Goal: Navigation & Orientation: Find specific page/section

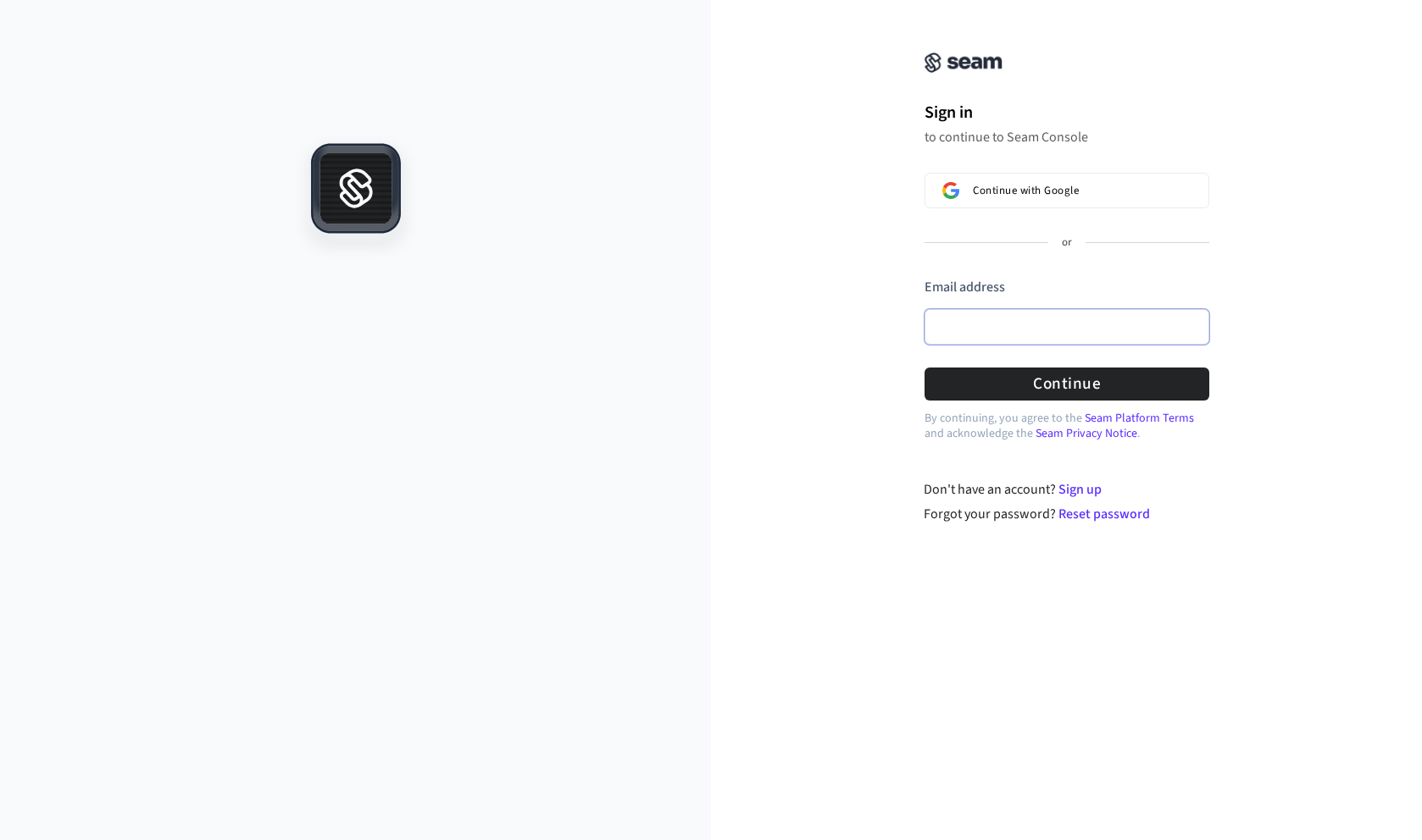
click at [974, 309] on input "Email address" at bounding box center [1066, 327] width 284 height 36
click at [850, 290] on div "Sign in to continue to Seam Console Continue with Google or Email address Passw…" at bounding box center [1066, 271] width 711 height 504
click at [990, 328] on input "Email address" at bounding box center [1066, 327] width 284 height 36
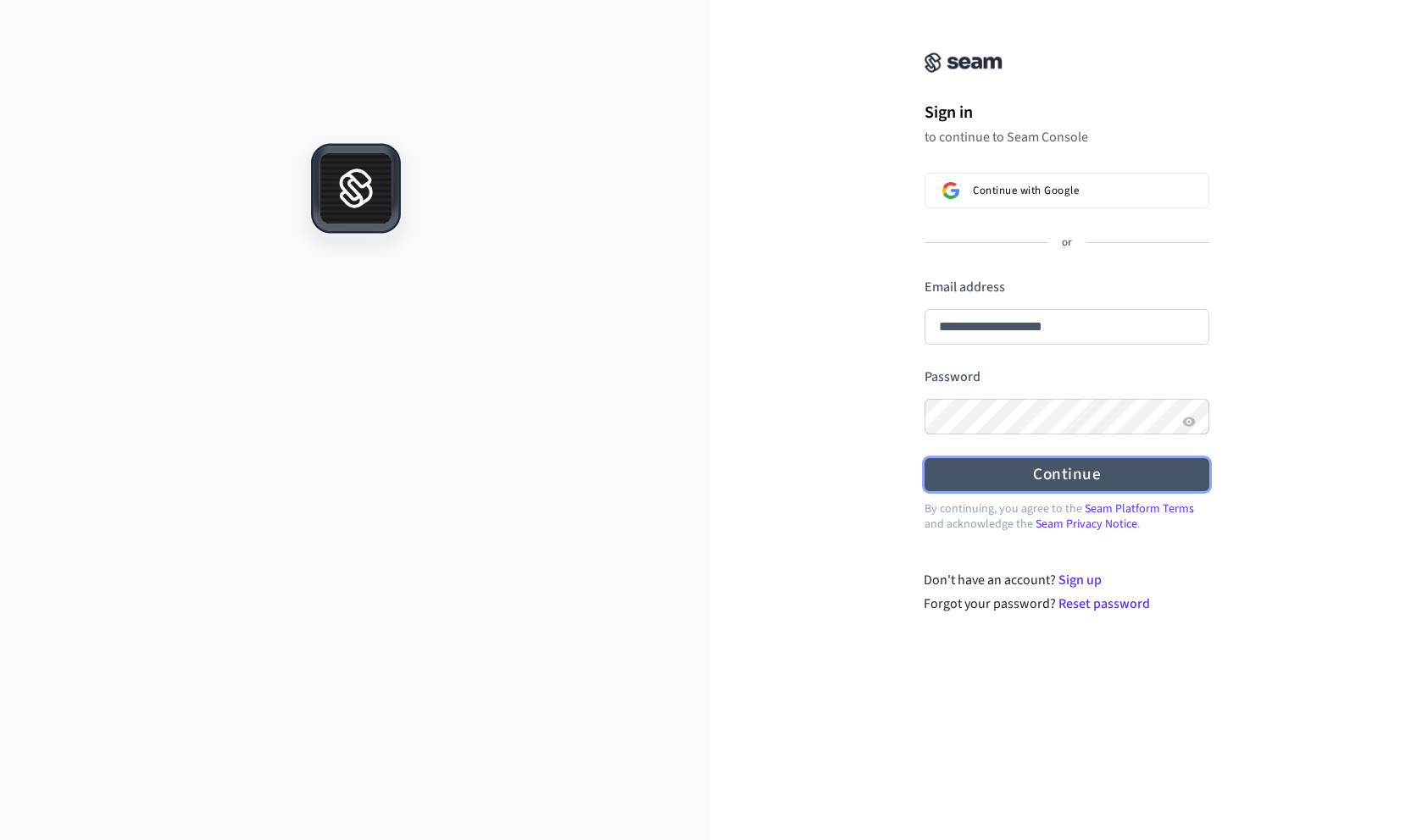
click at [1040, 479] on button "Continue" at bounding box center [1066, 475] width 284 height 33
type input "**********"
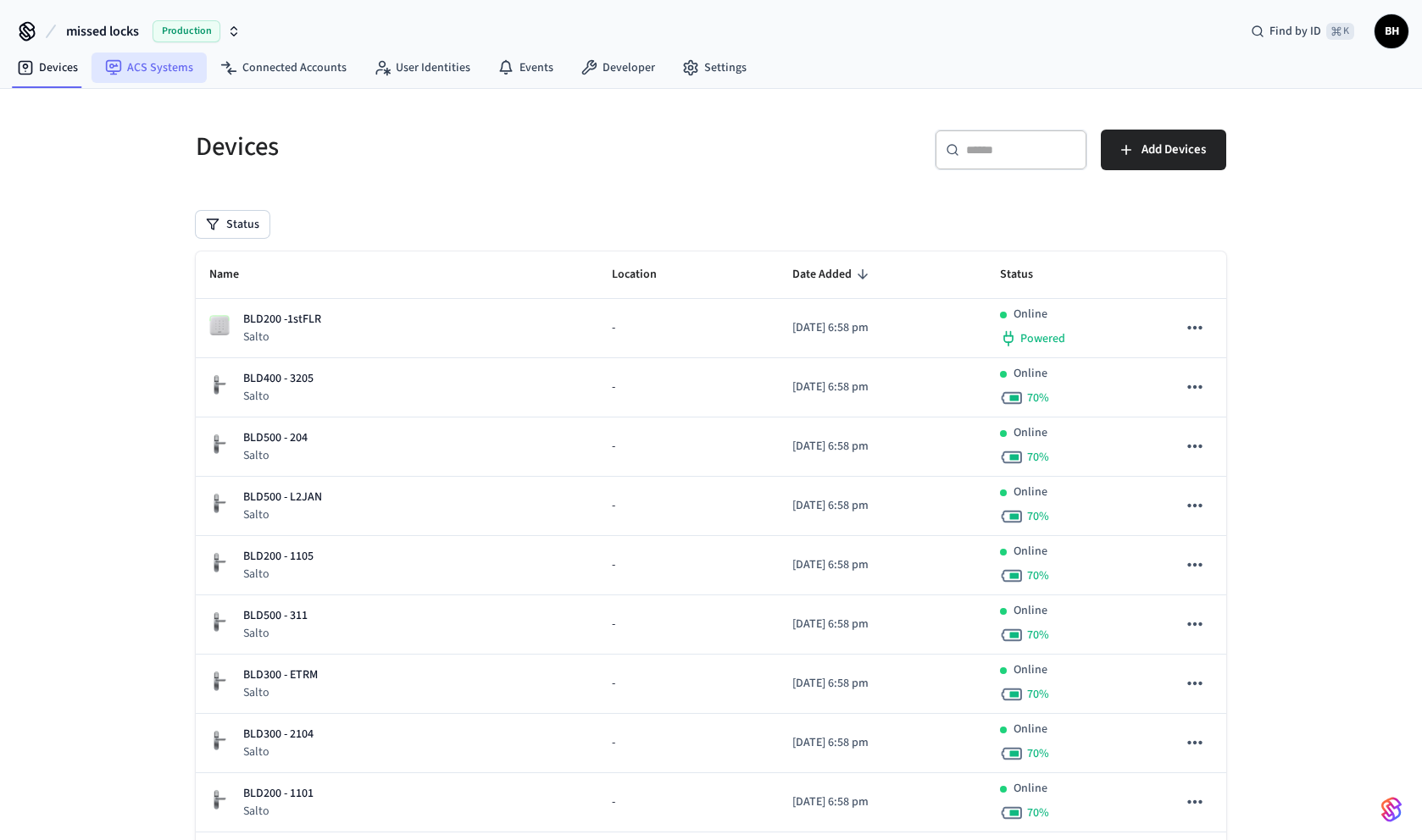
click at [173, 74] on link "ACS Systems" at bounding box center [149, 68] width 115 height 30
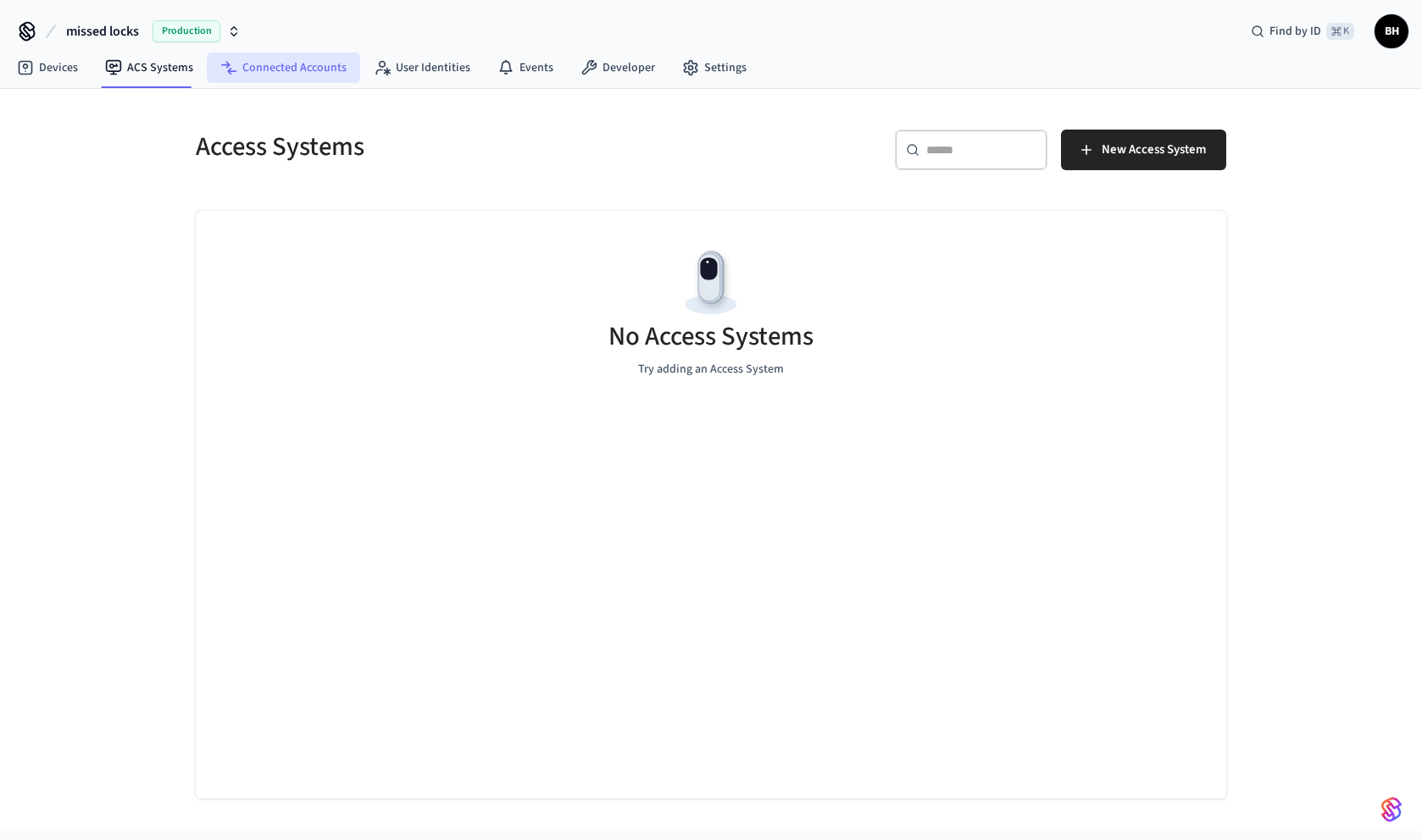
click at [290, 72] on link "Connected Accounts" at bounding box center [283, 68] width 153 height 30
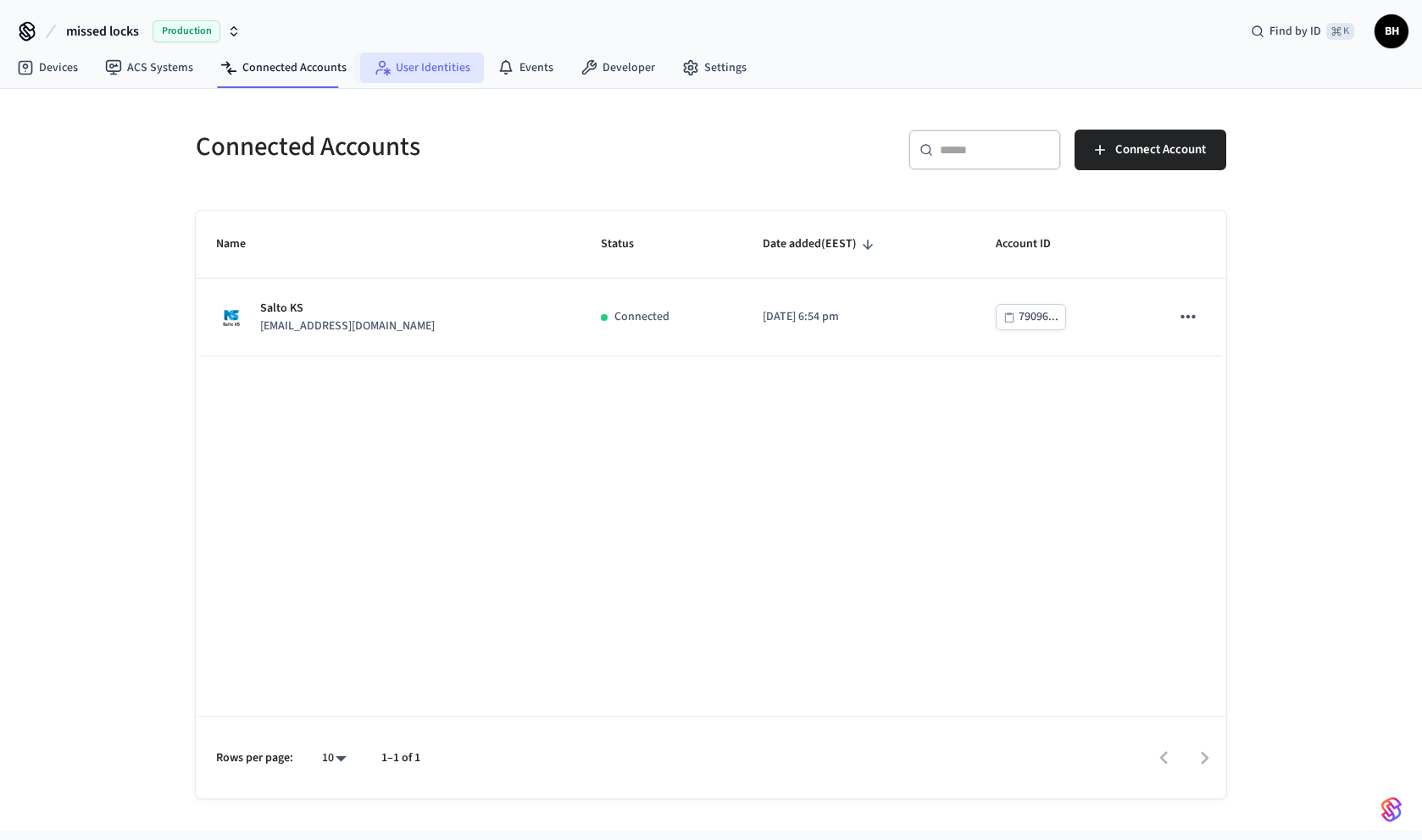
click at [439, 62] on link "User Identities" at bounding box center [421, 68] width 124 height 30
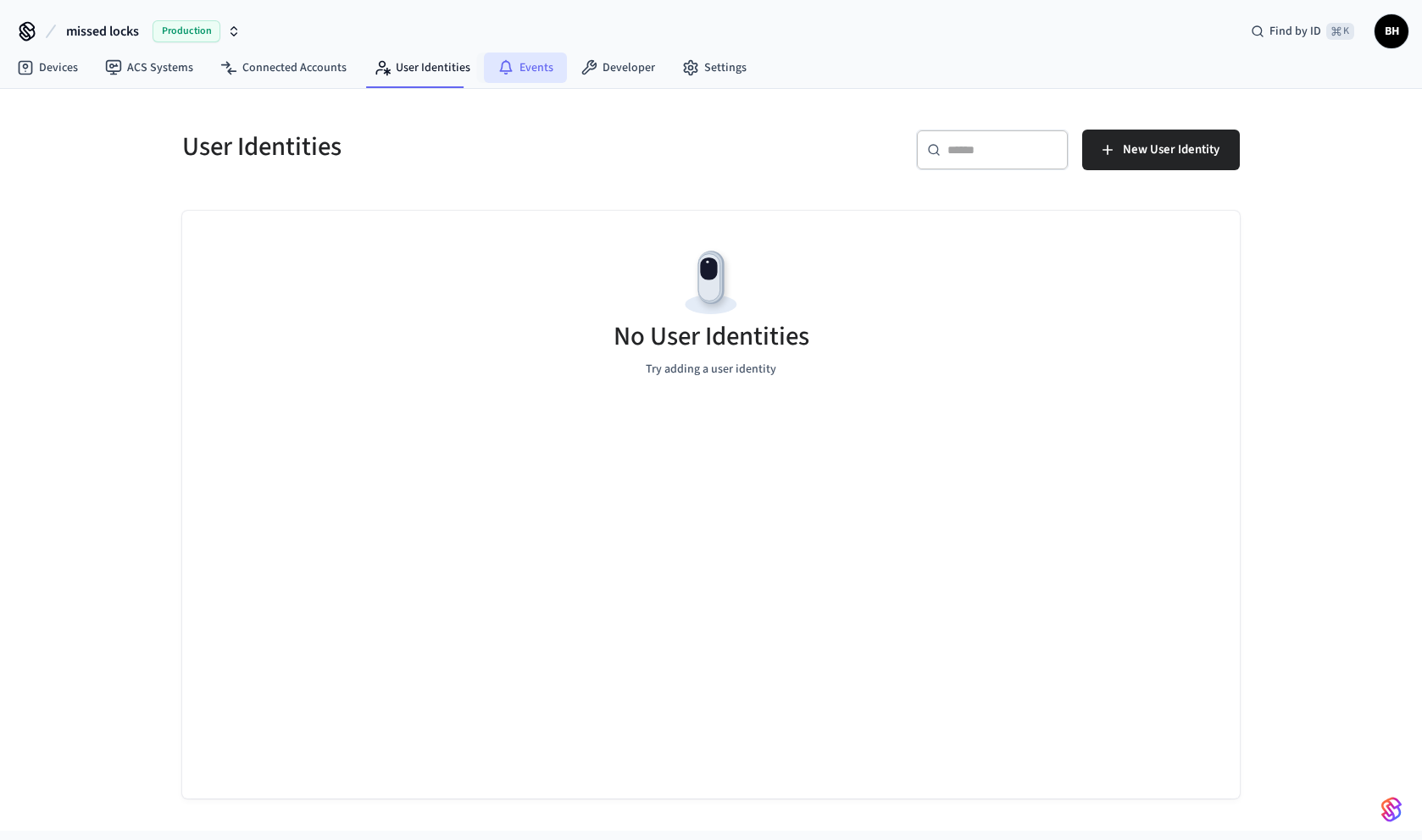
click at [505, 68] on icon at bounding box center [506, 68] width 17 height 17
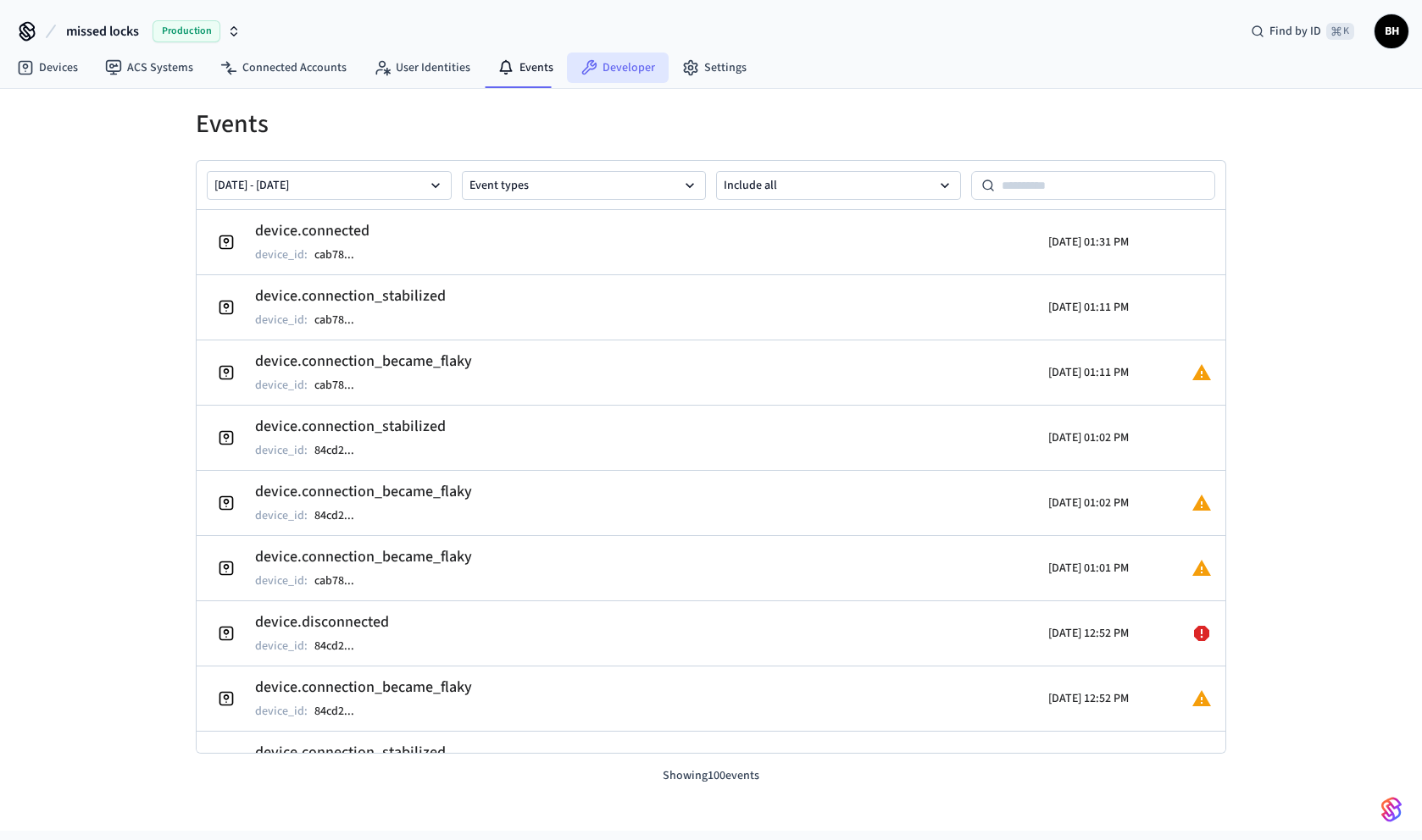
click at [600, 68] on link "Developer" at bounding box center [617, 68] width 101 height 30
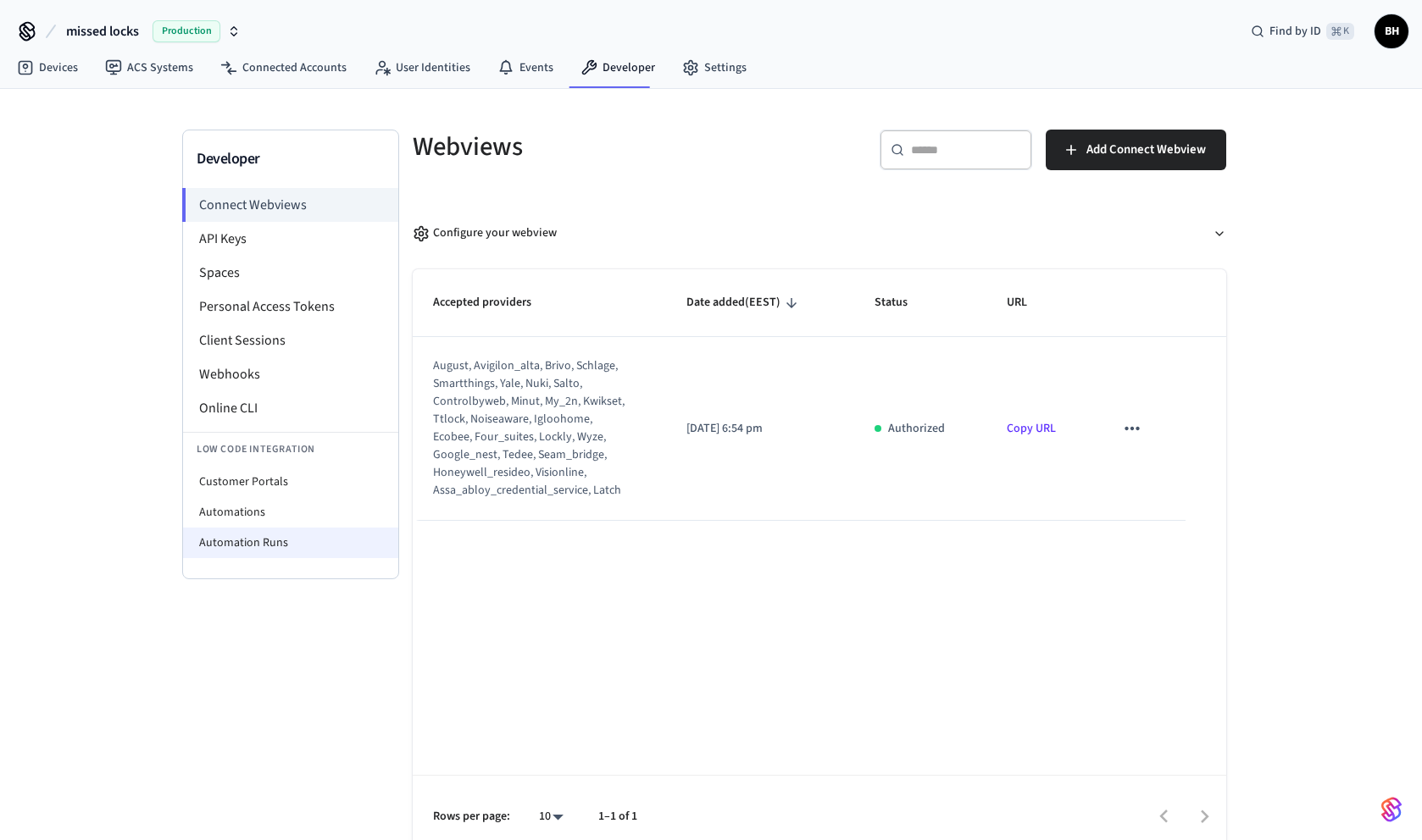
click at [260, 546] on li "Automation Runs" at bounding box center [290, 543] width 215 height 30
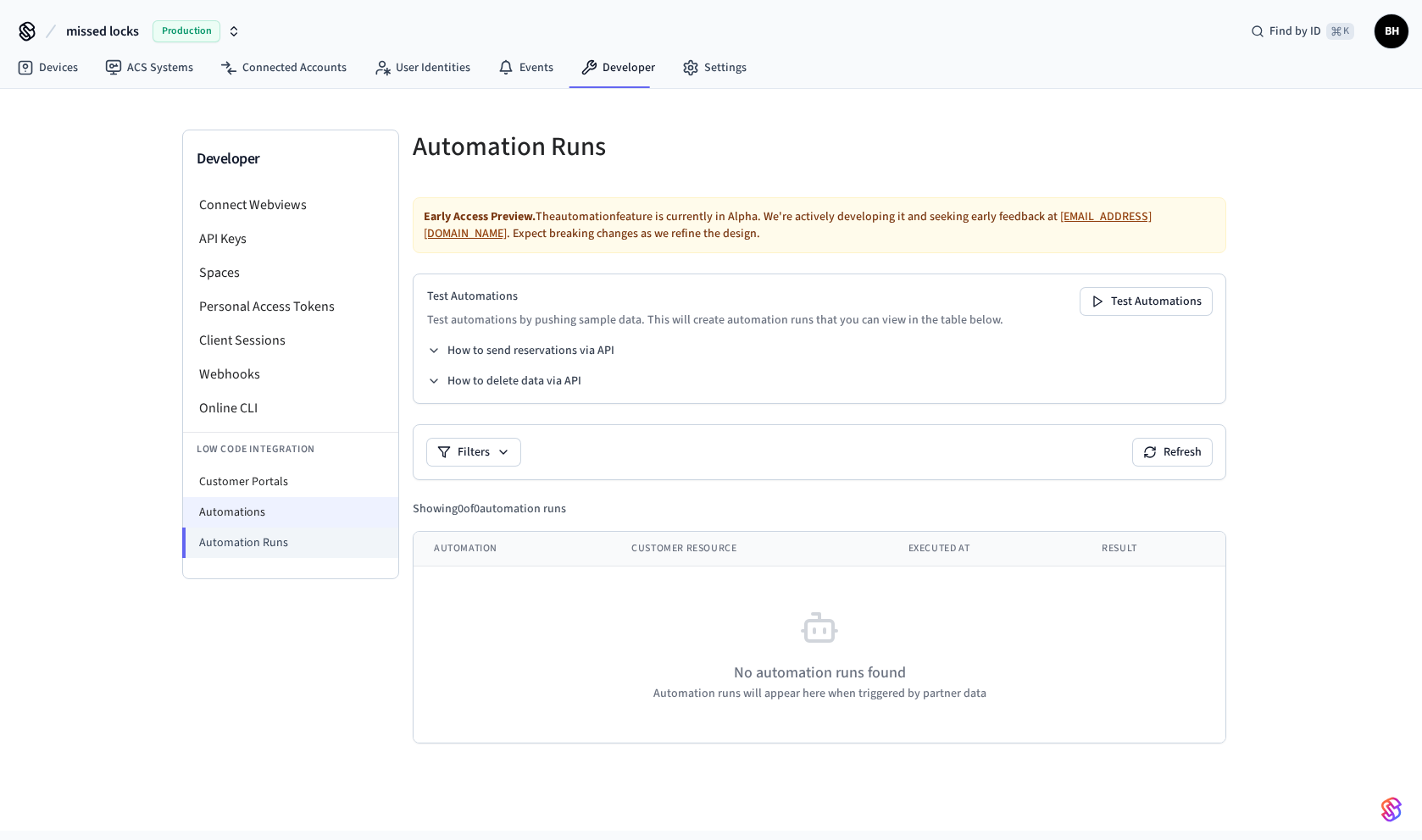
click at [273, 510] on li "Automations" at bounding box center [290, 512] width 215 height 30
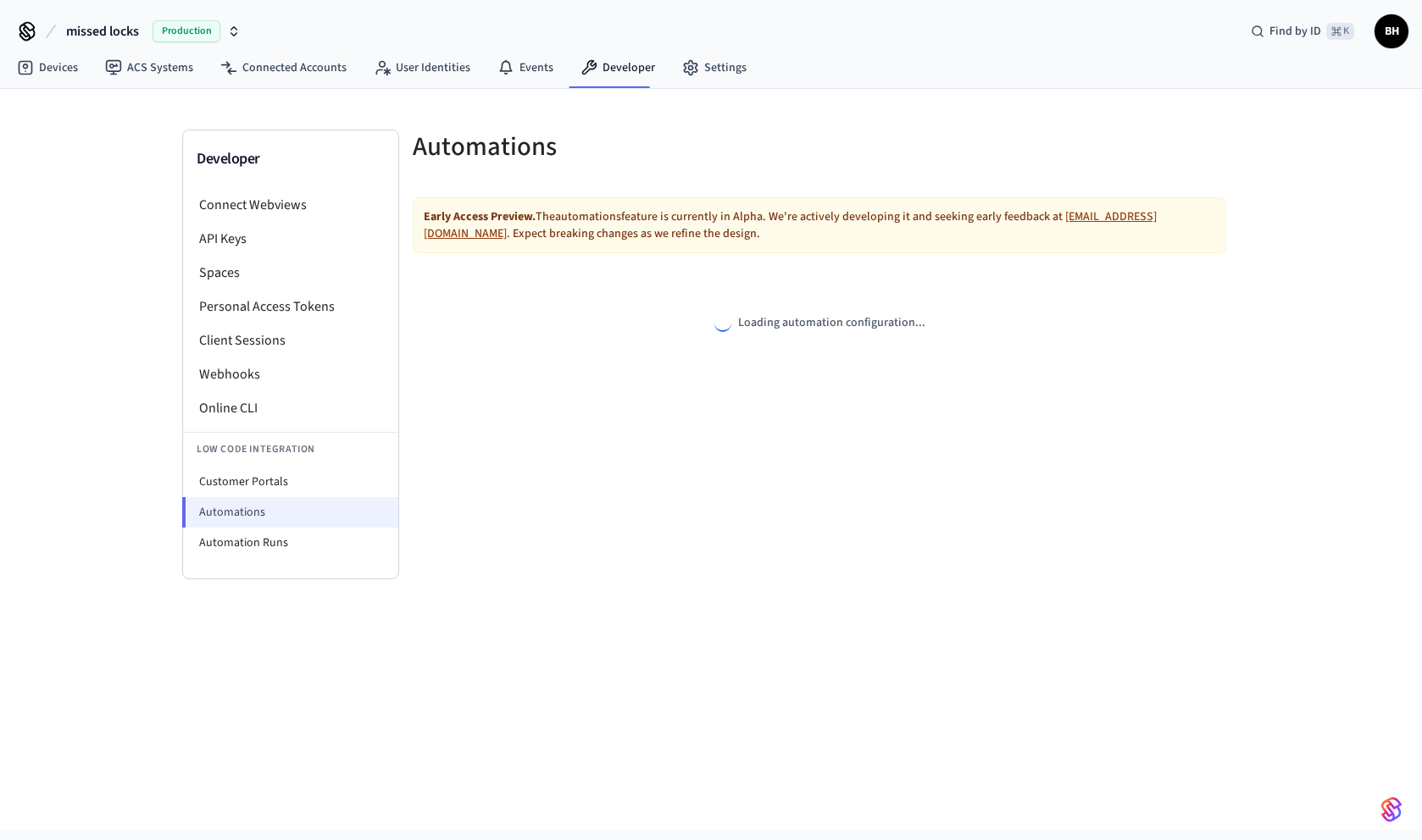
select select "**********"
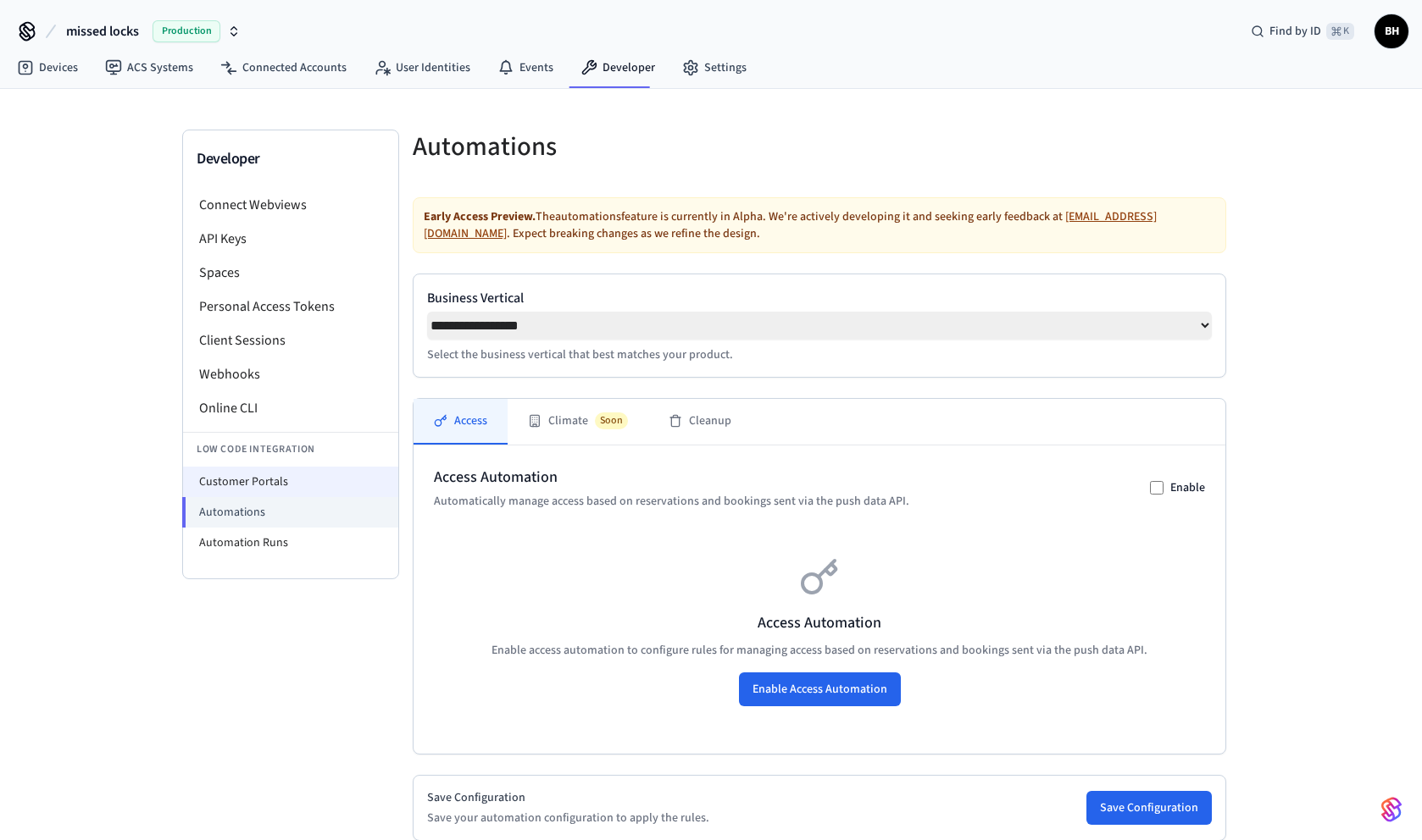
click at [279, 481] on li "Customer Portals" at bounding box center [290, 481] width 215 height 30
select select "**********"
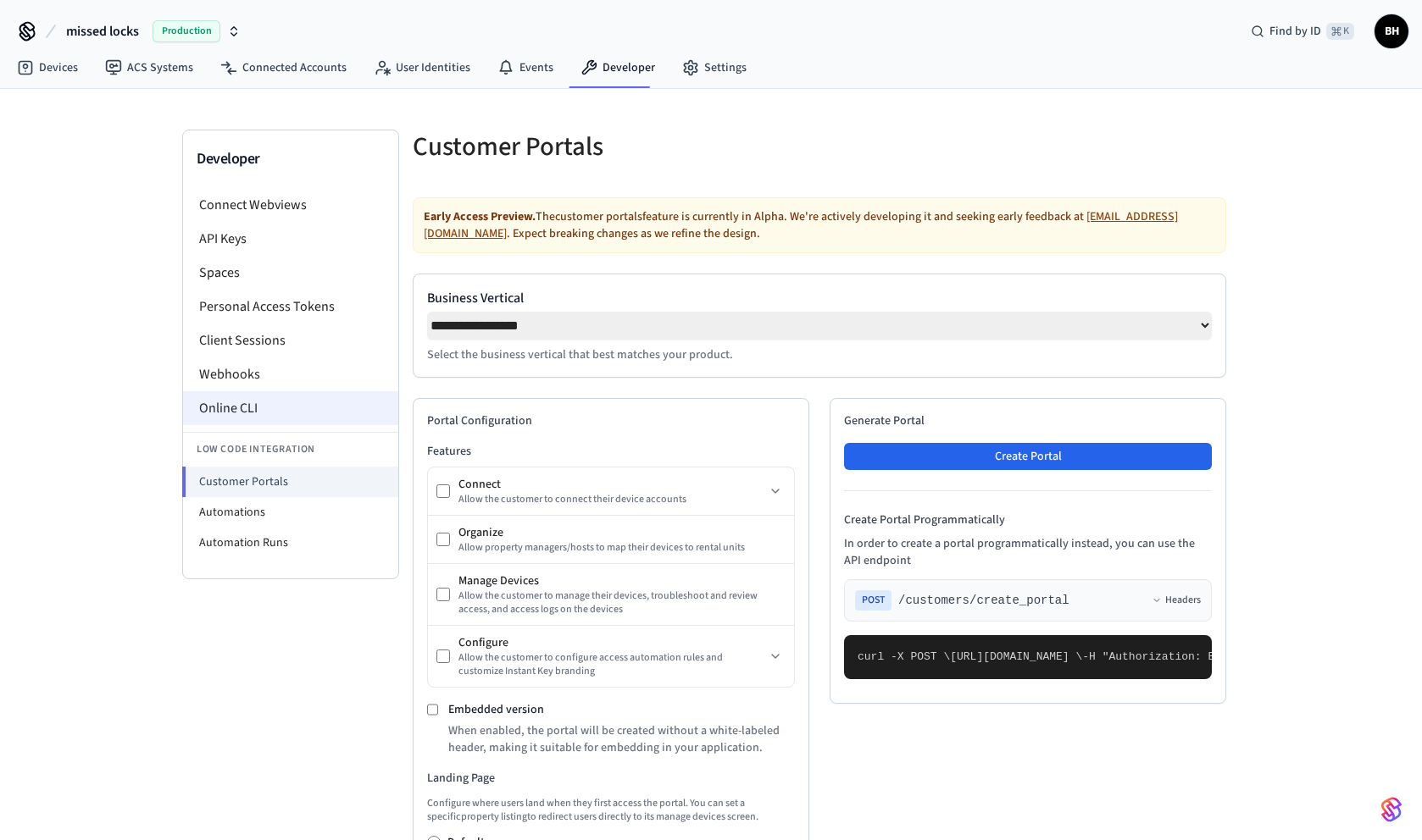
click at [237, 410] on li "Online CLI" at bounding box center [290, 408] width 215 height 34
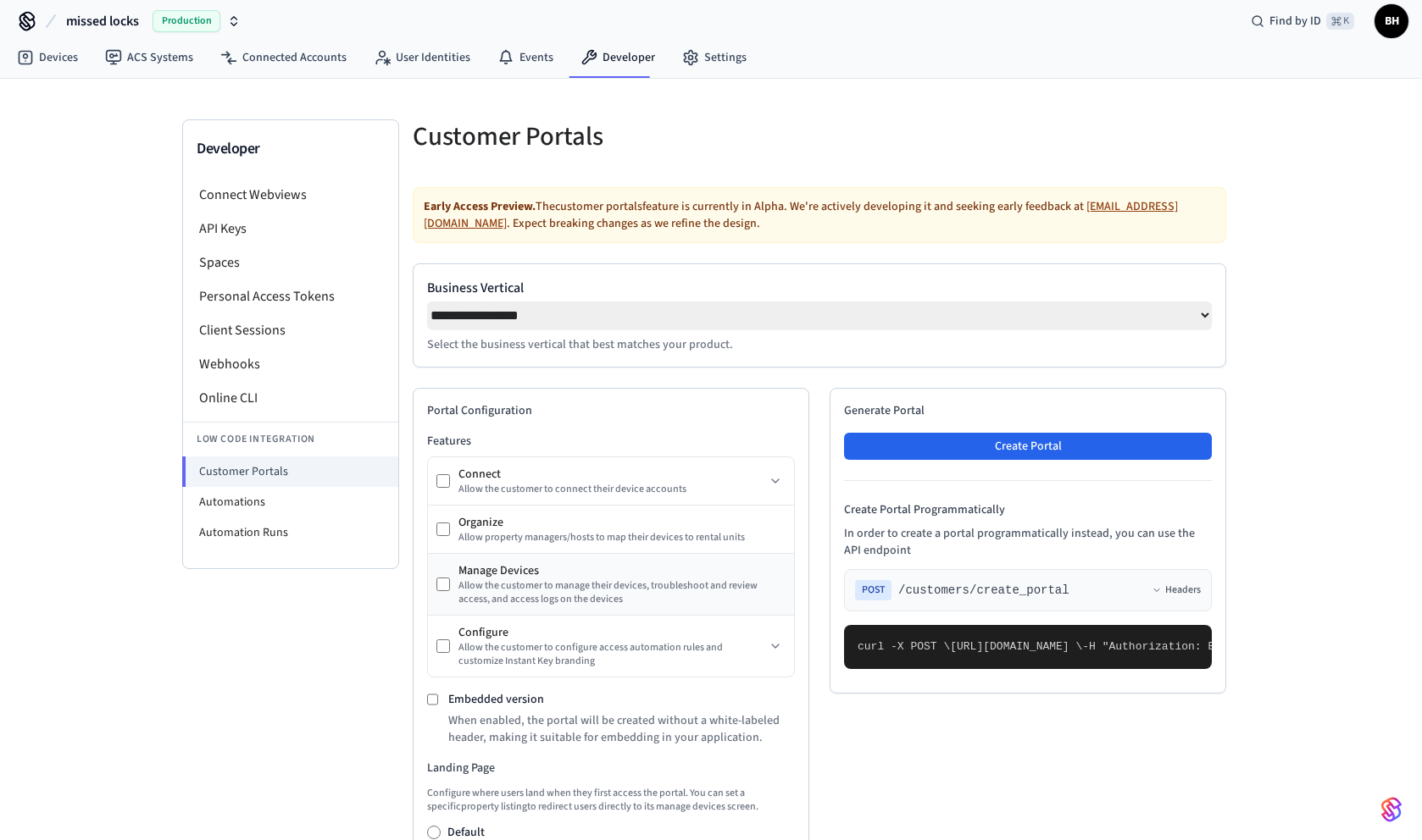
scroll to position [17, 0]
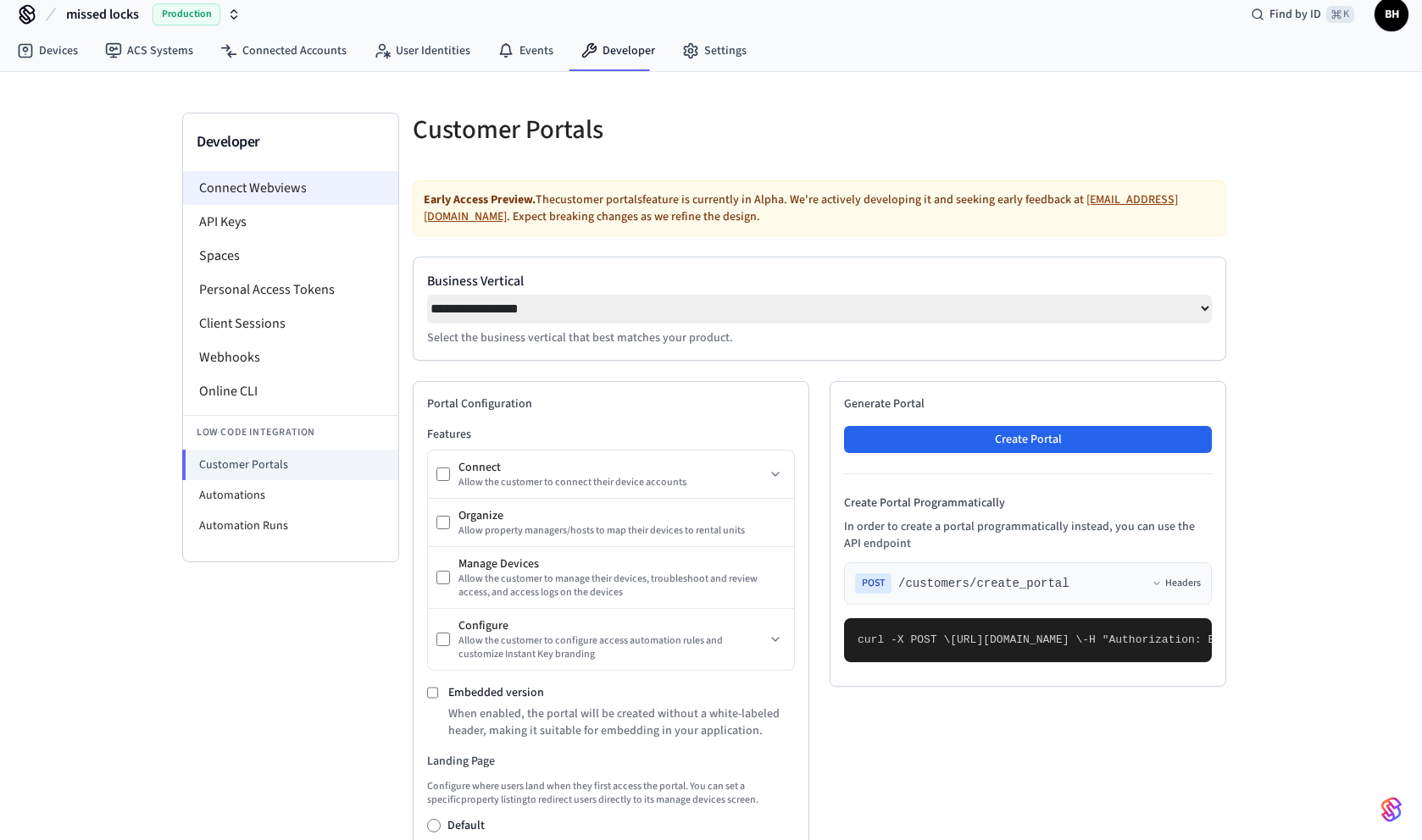
click at [257, 196] on li "Connect Webviews" at bounding box center [290, 187] width 215 height 34
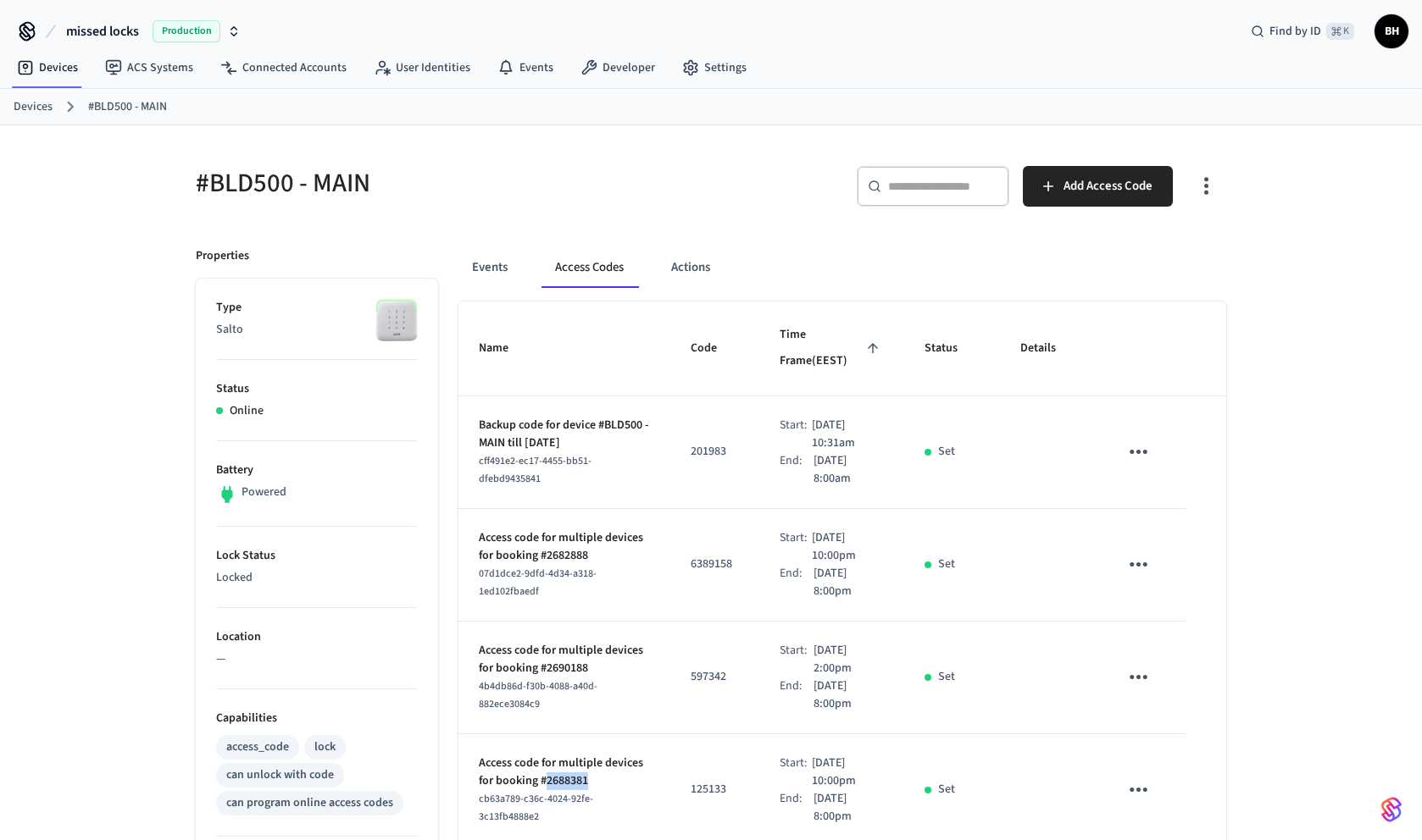
click at [121, 36] on span "missed locks" at bounding box center [102, 30] width 73 height 20
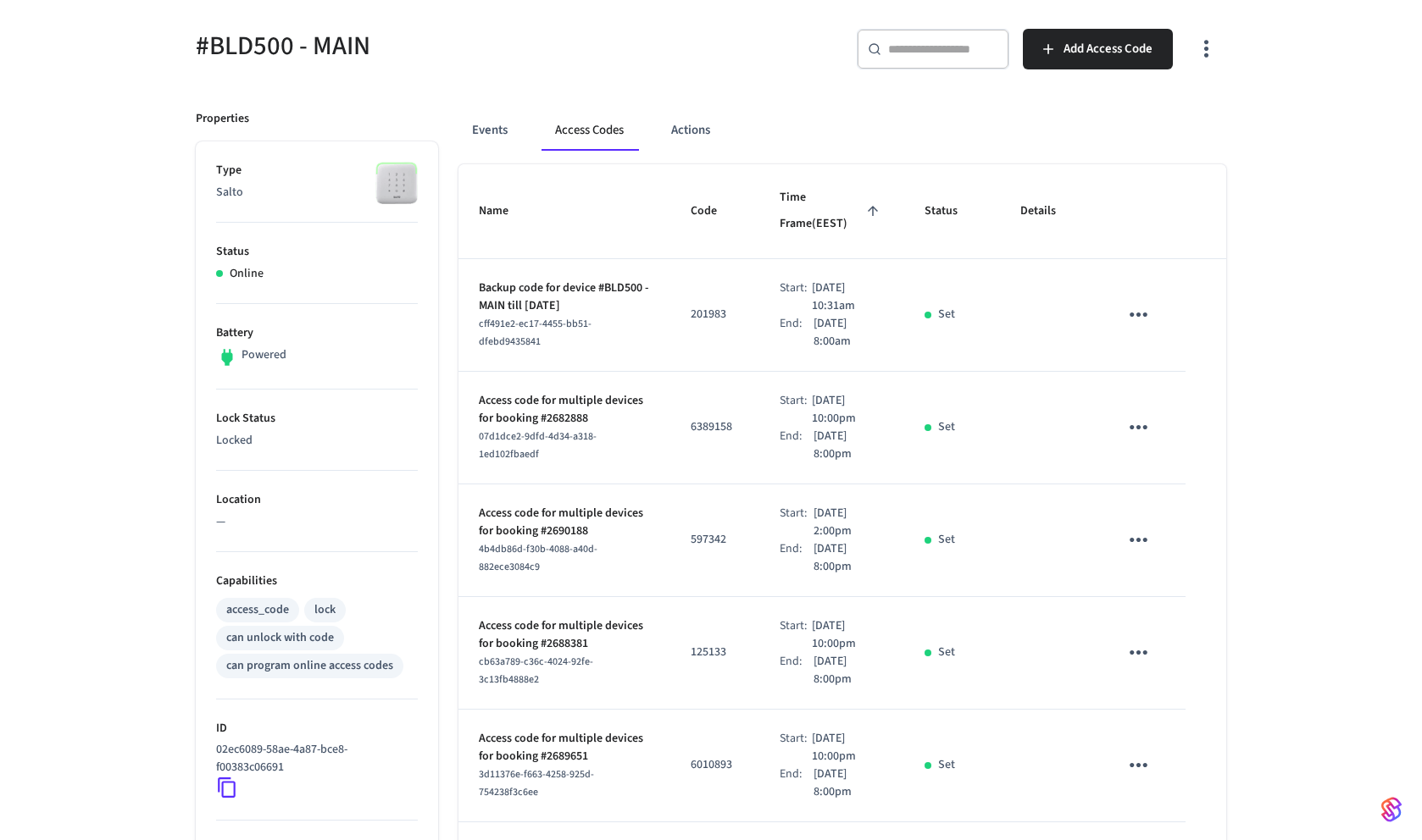
scroll to position [112, 0]
